Goal: Information Seeking & Learning: Learn about a topic

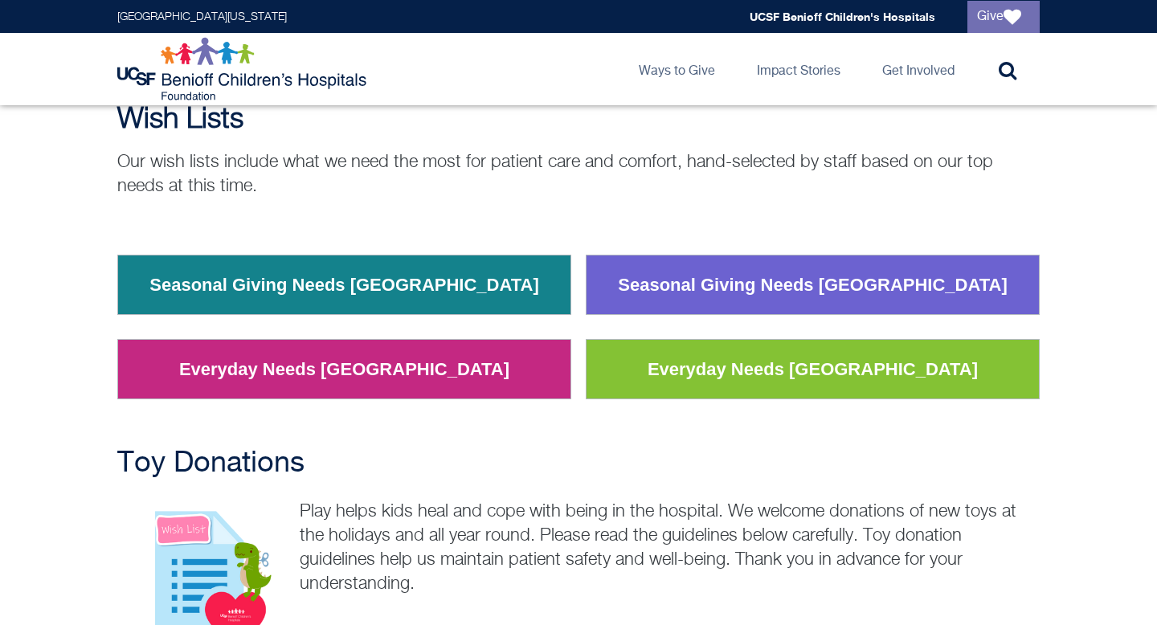
click at [630, 285] on td "Seasonal Giving Needs [GEOGRAPHIC_DATA]" at bounding box center [812, 284] width 453 height 59
click at [627, 288] on td "Seasonal Giving Needs [GEOGRAPHIC_DATA]" at bounding box center [812, 284] width 453 height 59
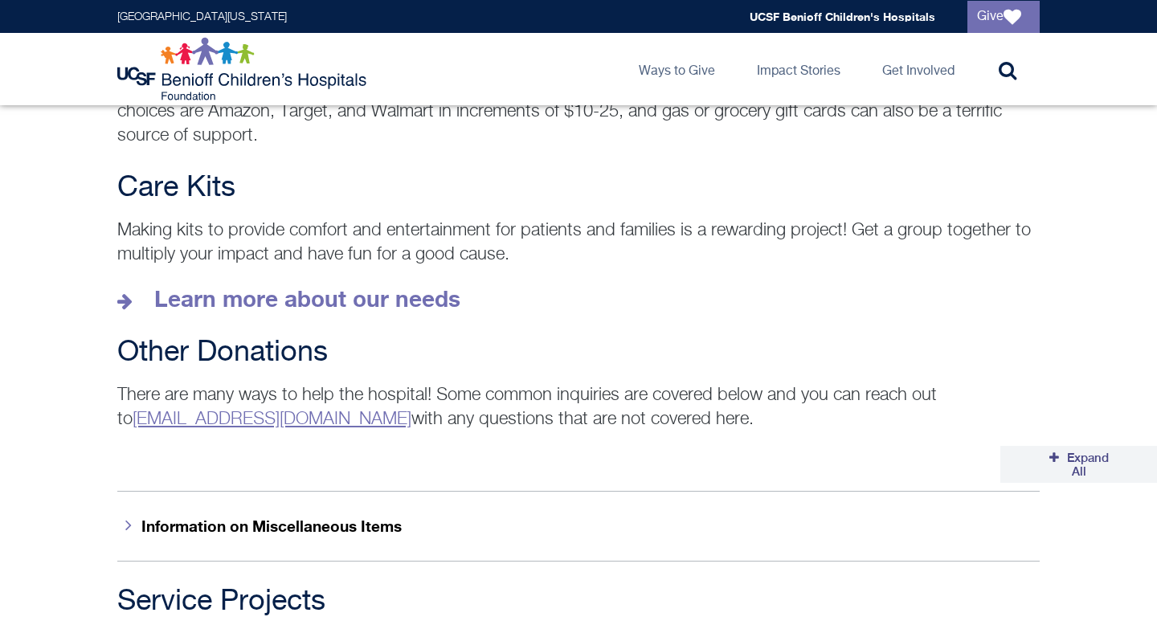
scroll to position [2275, 0]
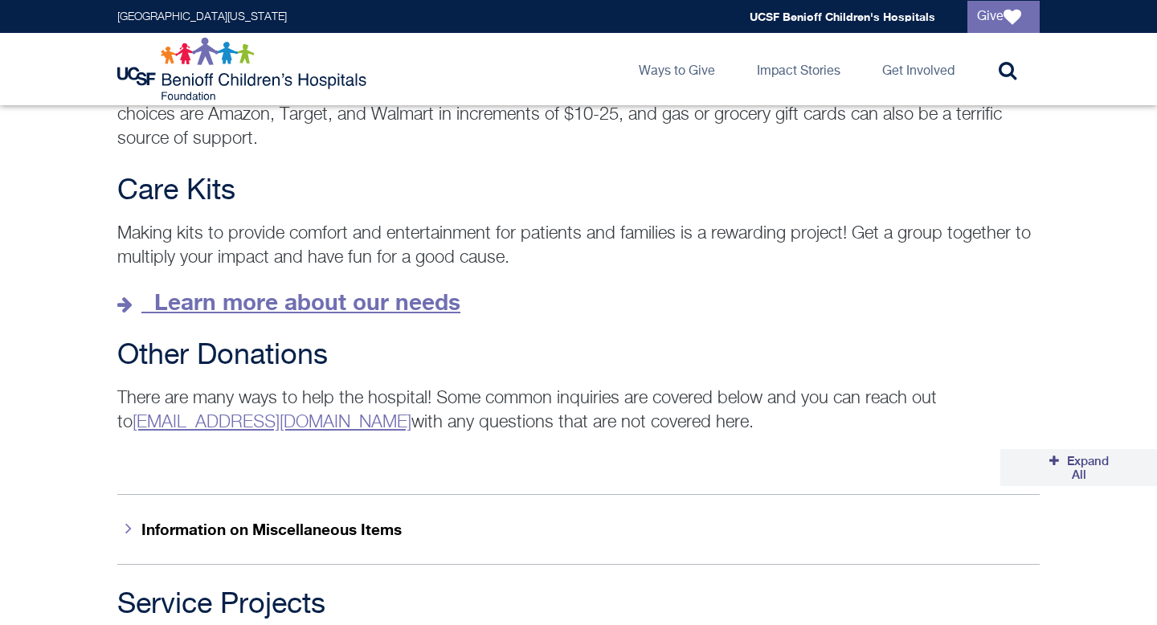
click at [428, 288] on strong "Learn more about our needs" at bounding box center [307, 301] width 306 height 27
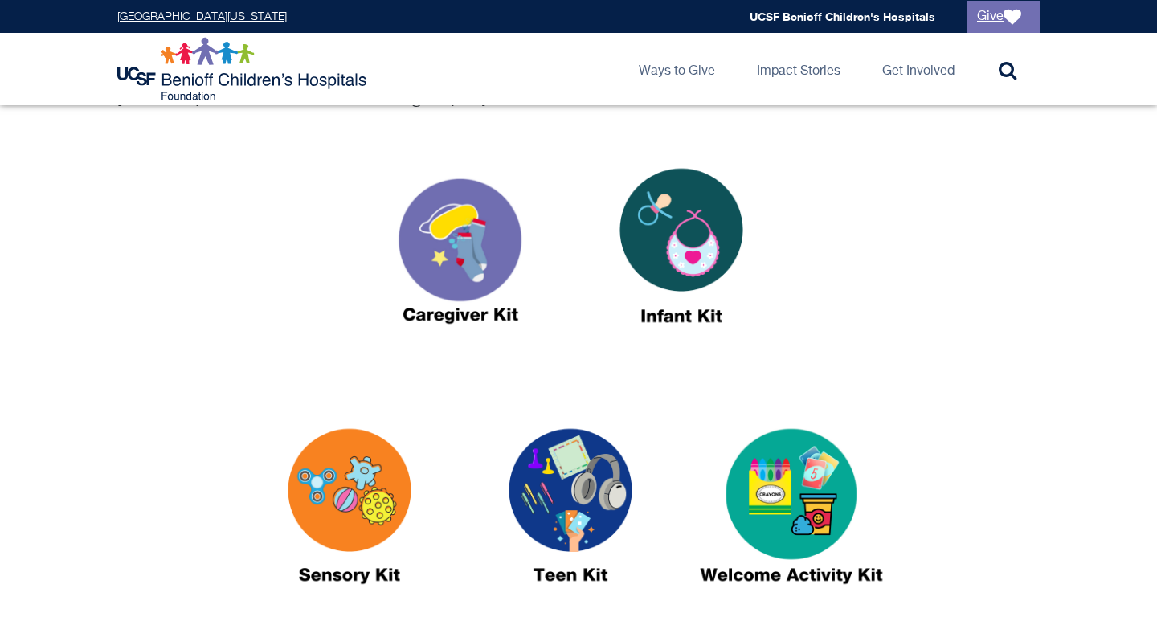
scroll to position [574, 0]
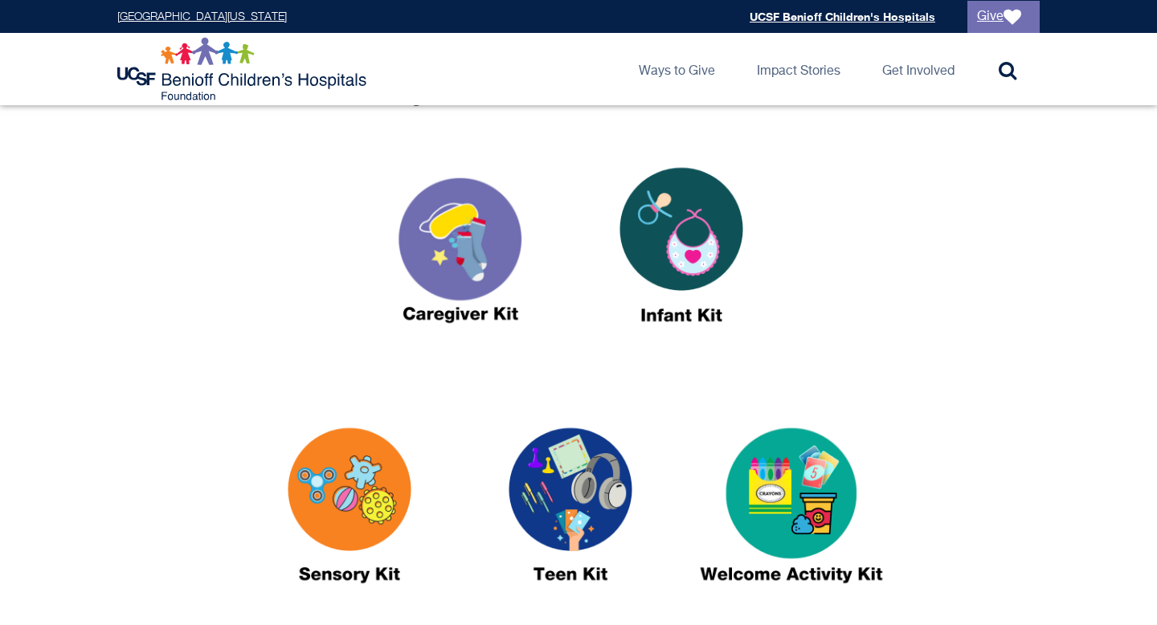
click at [499, 223] on img at bounding box center [460, 252] width 201 height 231
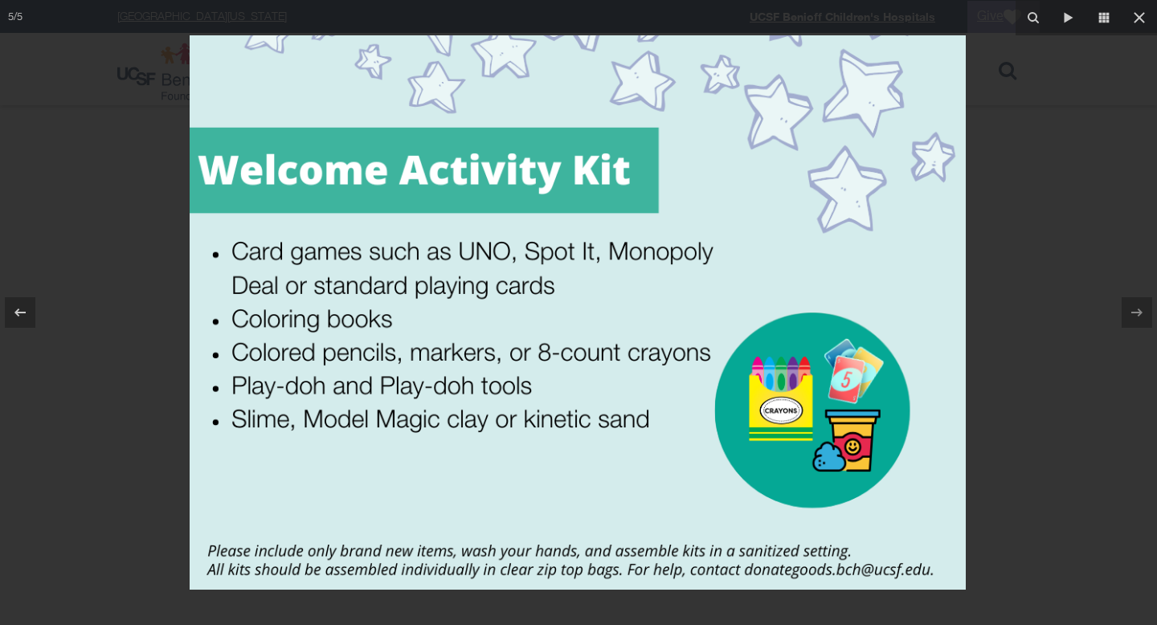
click at [122, 173] on div at bounding box center [578, 312] width 1157 height 625
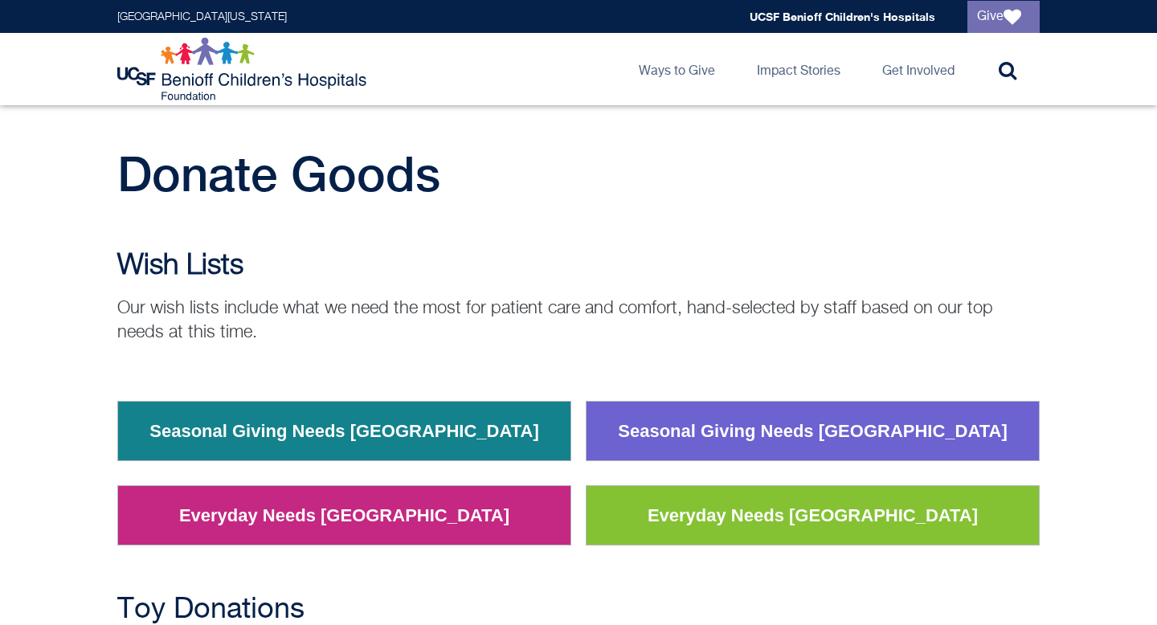
scroll to position [2275, 0]
